Goal: Task Accomplishment & Management: Manage account settings

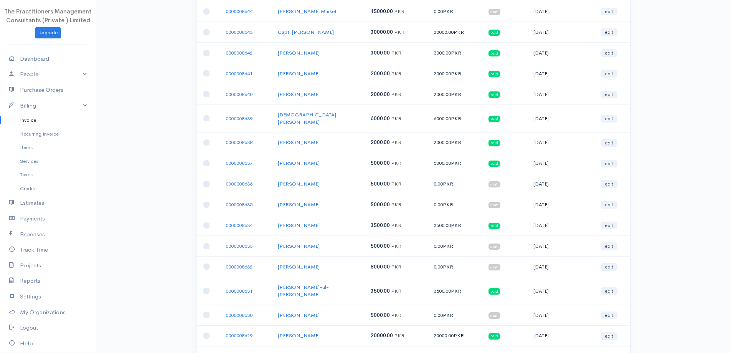
scroll to position [844, 0]
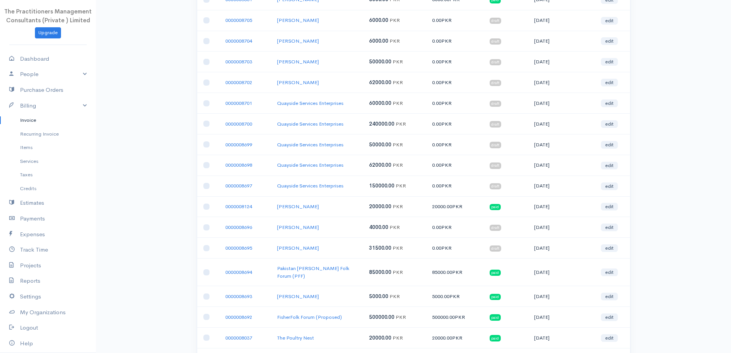
scroll to position [0, 0]
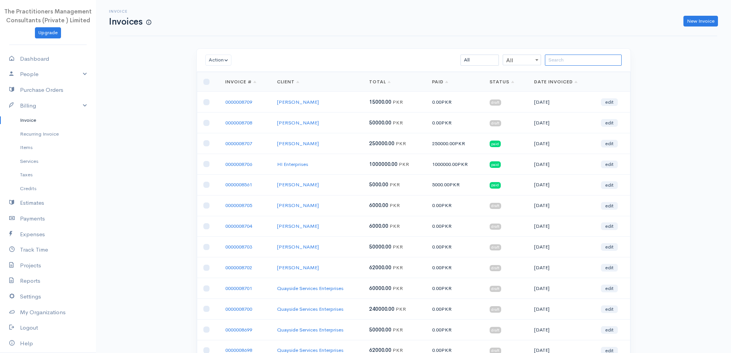
click at [586, 63] on input "search" at bounding box center [583, 59] width 77 height 11
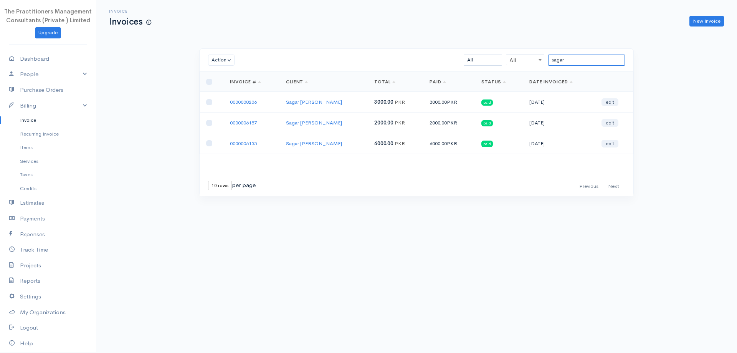
type input "sagar"
click at [26, 120] on link "Invoice" at bounding box center [48, 120] width 96 height 14
click at [50, 139] on link "Recurring Invoice" at bounding box center [48, 134] width 96 height 14
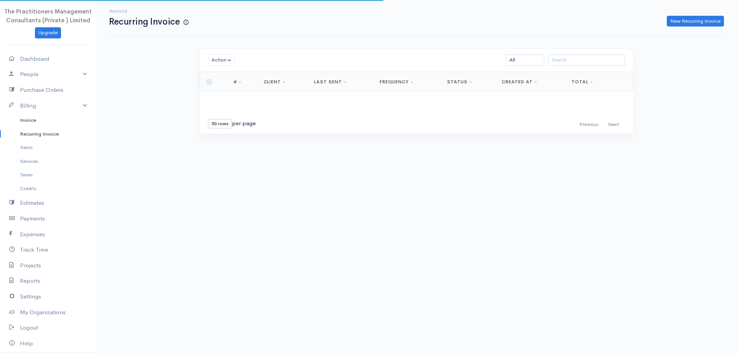
click at [36, 120] on link "Invoice" at bounding box center [48, 120] width 96 height 14
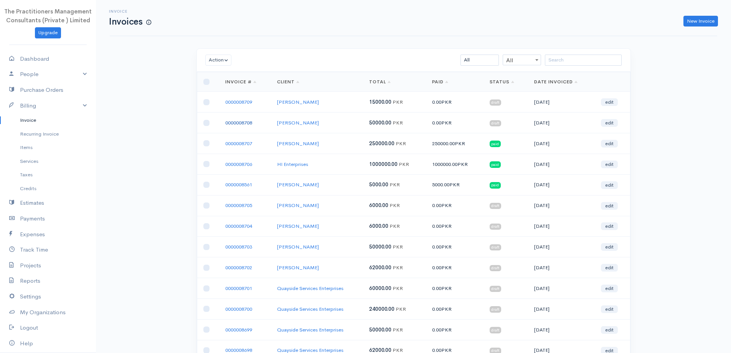
click at [226, 122] on link "0000008708" at bounding box center [238, 122] width 27 height 7
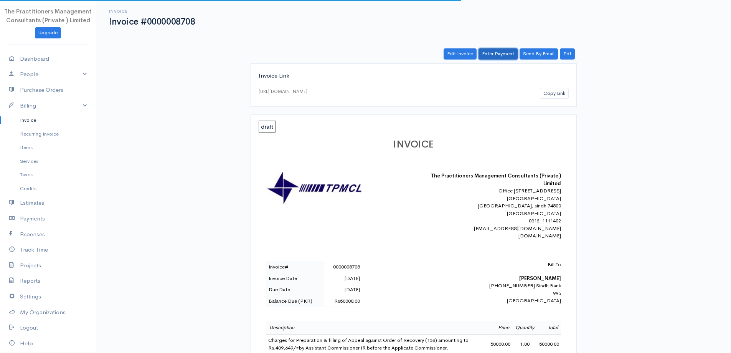
click at [502, 55] on link "Enter Payment" at bounding box center [498, 53] width 39 height 11
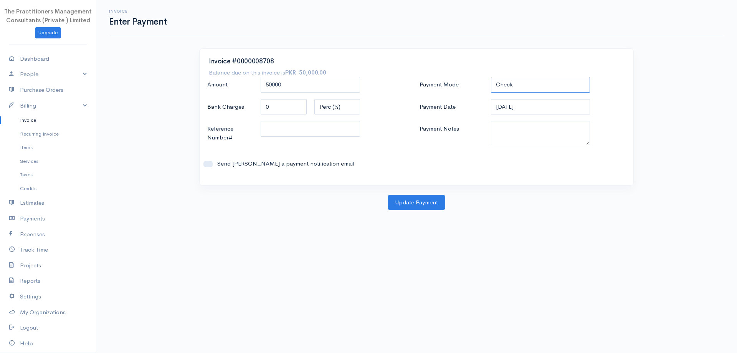
click at [546, 84] on select "Check Bank Transfer Credit Cash Debit ACH VISA MASTERCARD AMEX DISCOVER DINERS …" at bounding box center [540, 85] width 99 height 16
select select "Bank Transfer"
click at [491, 77] on select "Check Bank Transfer Credit Cash Debit ACH VISA MASTERCARD AMEX DISCOVER DINERS …" at bounding box center [540, 85] width 99 height 16
click at [511, 106] on input "[DATE]" at bounding box center [540, 107] width 99 height 16
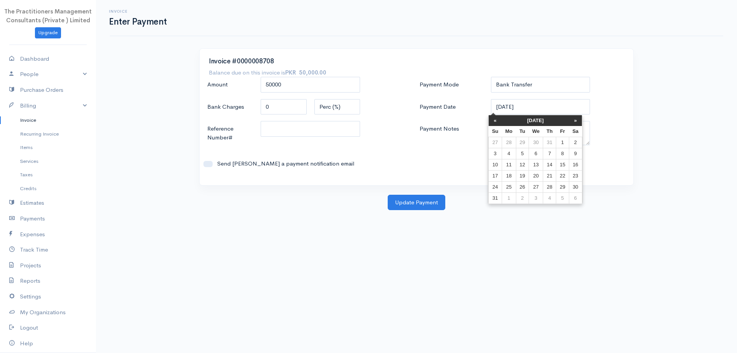
click at [481, 101] on label "Payment Date" at bounding box center [451, 107] width 71 height 16
click at [491, 101] on input "[DATE]" at bounding box center [540, 107] width 99 height 16
click at [272, 80] on input "50000" at bounding box center [310, 85] width 99 height 16
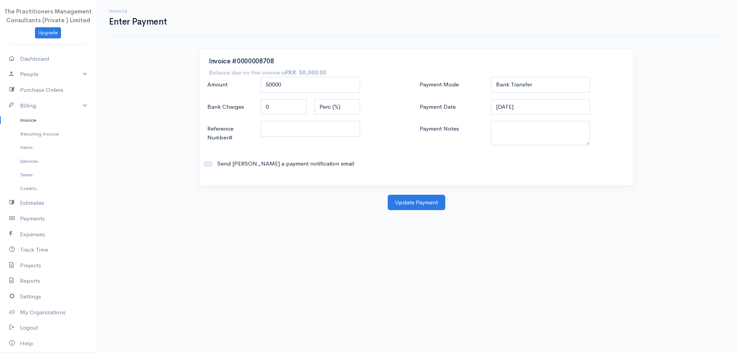
click at [261, 143] on div at bounding box center [310, 133] width 107 height 25
click at [287, 136] on input "Reference Number#" at bounding box center [310, 129] width 99 height 16
click at [525, 131] on textarea "Payment Notes" at bounding box center [540, 133] width 99 height 24
click at [529, 134] on textarea "Payment Notes" at bounding box center [540, 133] width 99 height 24
type textarea "5827"
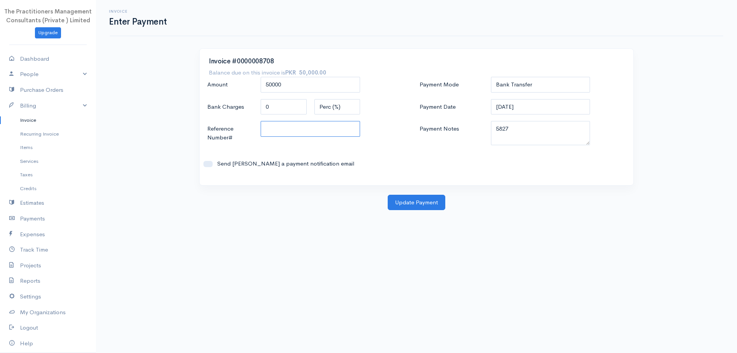
click at [330, 129] on input "Reference Number#" at bounding box center [310, 129] width 99 height 16
type input "5827"
click at [411, 199] on button "Update Payment" at bounding box center [417, 203] width 58 height 16
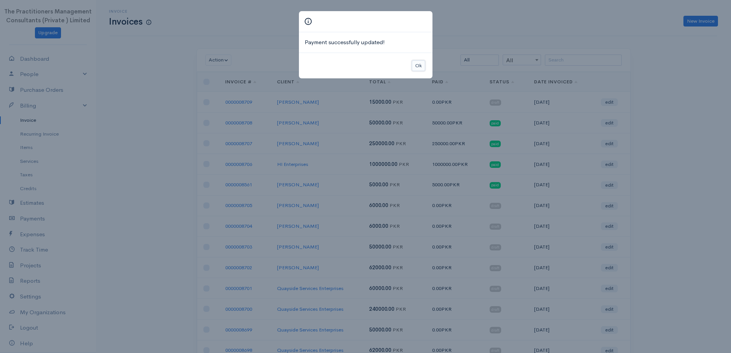
click at [421, 67] on button "Ok" at bounding box center [418, 65] width 13 height 11
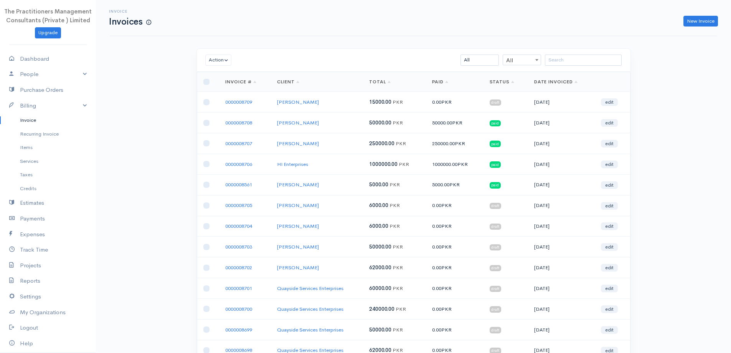
click at [560, 68] on div "Action Archive Delete Download PDF Send Mark as Sent Mark Un-Sent Enter Payment…" at bounding box center [414, 60] width 434 height 23
click at [562, 65] on input "search" at bounding box center [583, 59] width 77 height 11
click at [588, 59] on input "search" at bounding box center [583, 59] width 77 height 11
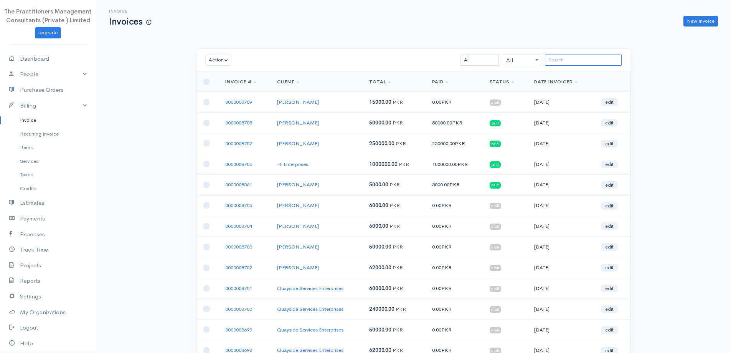
click at [588, 59] on input "search" at bounding box center [583, 59] width 77 height 11
click at [571, 59] on input "search" at bounding box center [583, 59] width 77 height 11
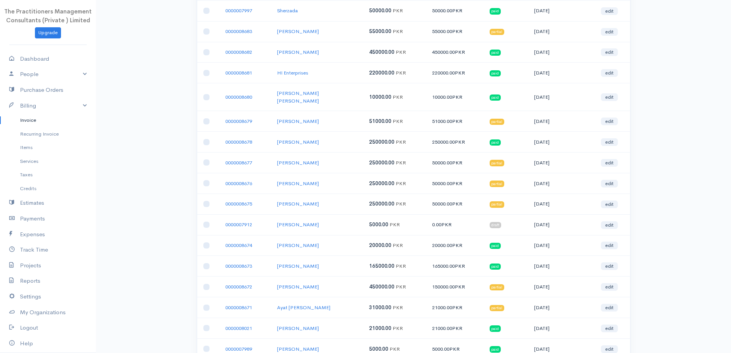
scroll to position [844, 0]
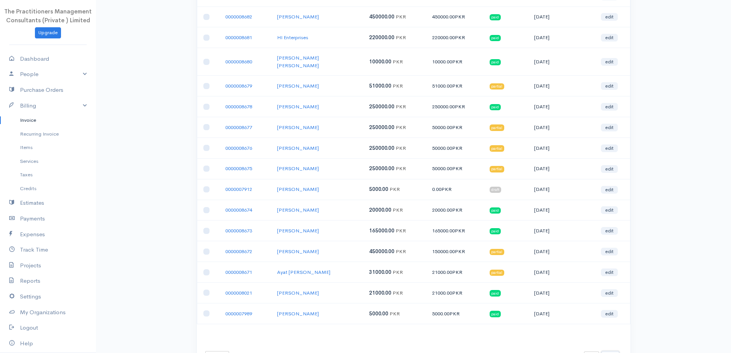
click at [603, 351] on button "Next" at bounding box center [610, 356] width 18 height 11
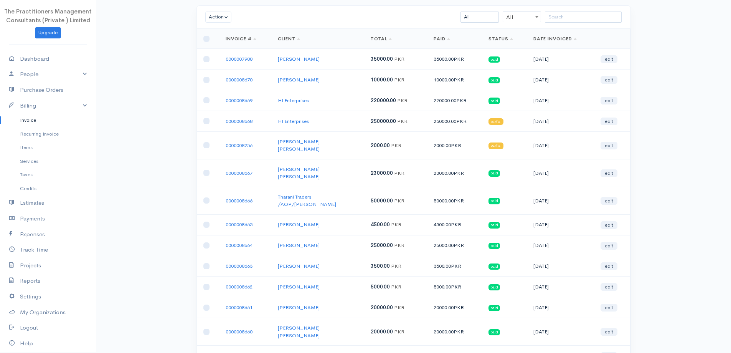
scroll to position [0, 0]
